Goal: Navigation & Orientation: Find specific page/section

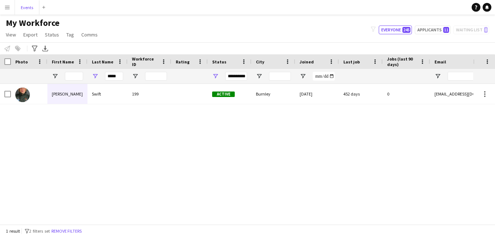
click at [23, 5] on button "Events Close" at bounding box center [27, 7] width 24 height 14
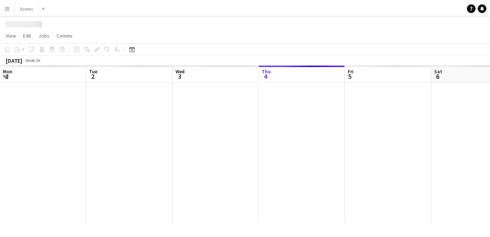
scroll to position [0, 174]
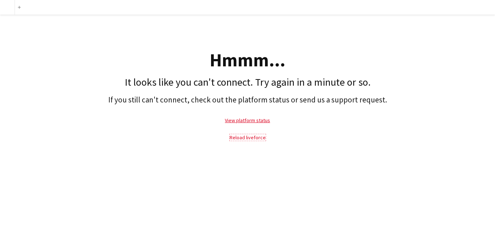
click at [257, 134] on link "Reload liveforce" at bounding box center [248, 137] width 36 height 7
click at [251, 134] on link "Reload liveforce" at bounding box center [248, 137] width 36 height 7
click at [258, 136] on link "Reload liveforce" at bounding box center [248, 137] width 36 height 7
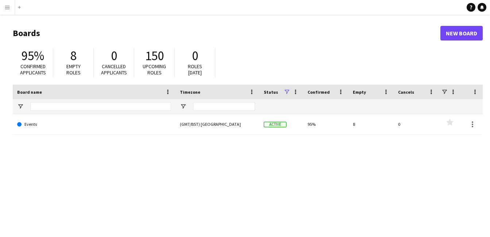
click at [76, 132] on link "Events" at bounding box center [94, 124] width 154 height 20
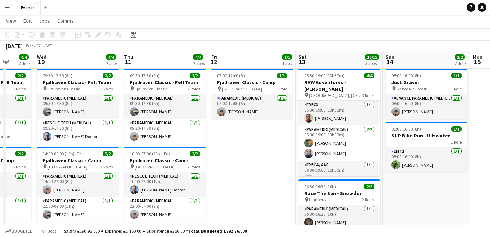
scroll to position [3, 0]
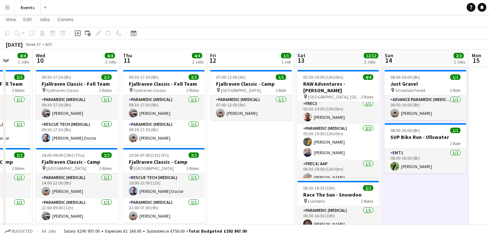
scroll to position [19, 0]
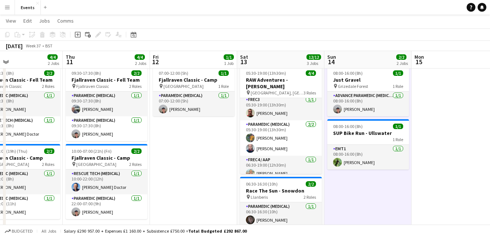
drag, startPoint x: 109, startPoint y: 195, endPoint x: 81, endPoint y: 188, distance: 28.5
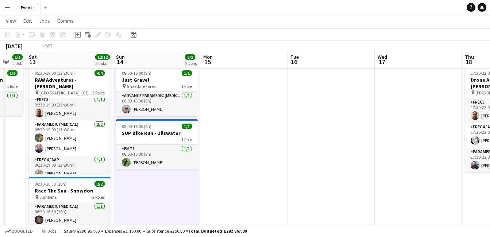
drag, startPoint x: 235, startPoint y: 174, endPoint x: -1, endPoint y: 150, distance: 237.4
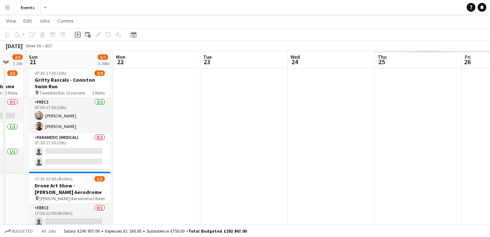
drag, startPoint x: 350, startPoint y: 166, endPoint x: 34, endPoint y: 152, distance: 316.7
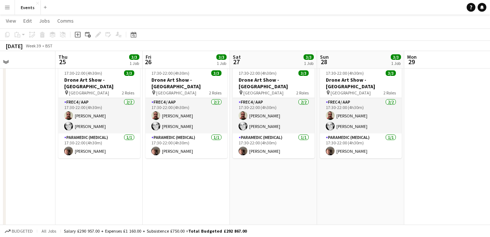
drag, startPoint x: 335, startPoint y: 150, endPoint x: 9, endPoint y: 147, distance: 325.9
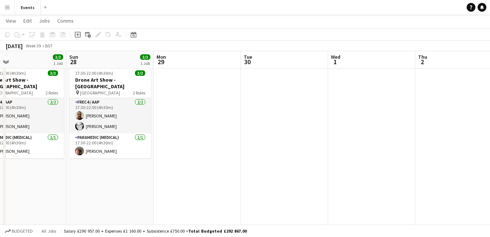
drag, startPoint x: 348, startPoint y: 183, endPoint x: 82, endPoint y: 165, distance: 267.1
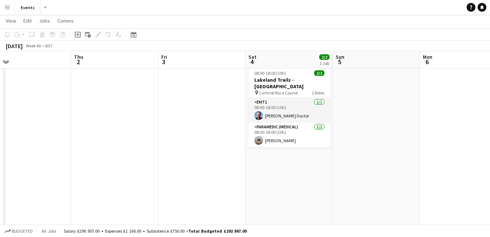
drag, startPoint x: 207, startPoint y: 172, endPoint x: 8, endPoint y: 175, distance: 199.0
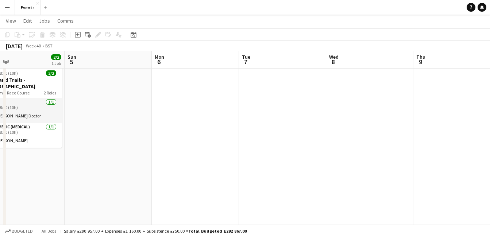
drag, startPoint x: 282, startPoint y: 180, endPoint x: 234, endPoint y: 161, distance: 51.5
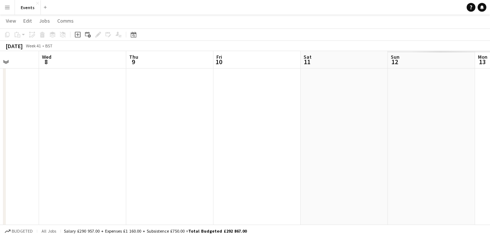
drag, startPoint x: 297, startPoint y: 168, endPoint x: 0, endPoint y: 171, distance: 296.7
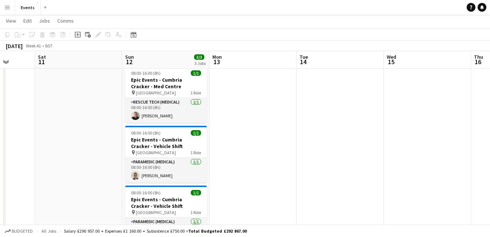
drag, startPoint x: 268, startPoint y: 180, endPoint x: 0, endPoint y: 176, distance: 267.6
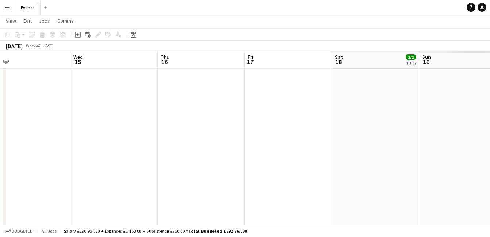
drag, startPoint x: 323, startPoint y: 167, endPoint x: 10, endPoint y: 184, distance: 313.2
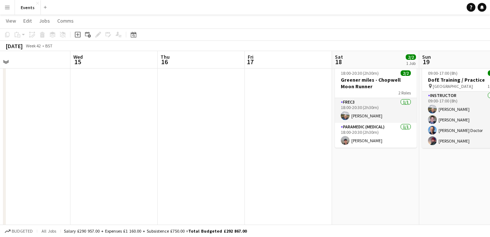
scroll to position [0, 278]
